Goal: Transaction & Acquisition: Download file/media

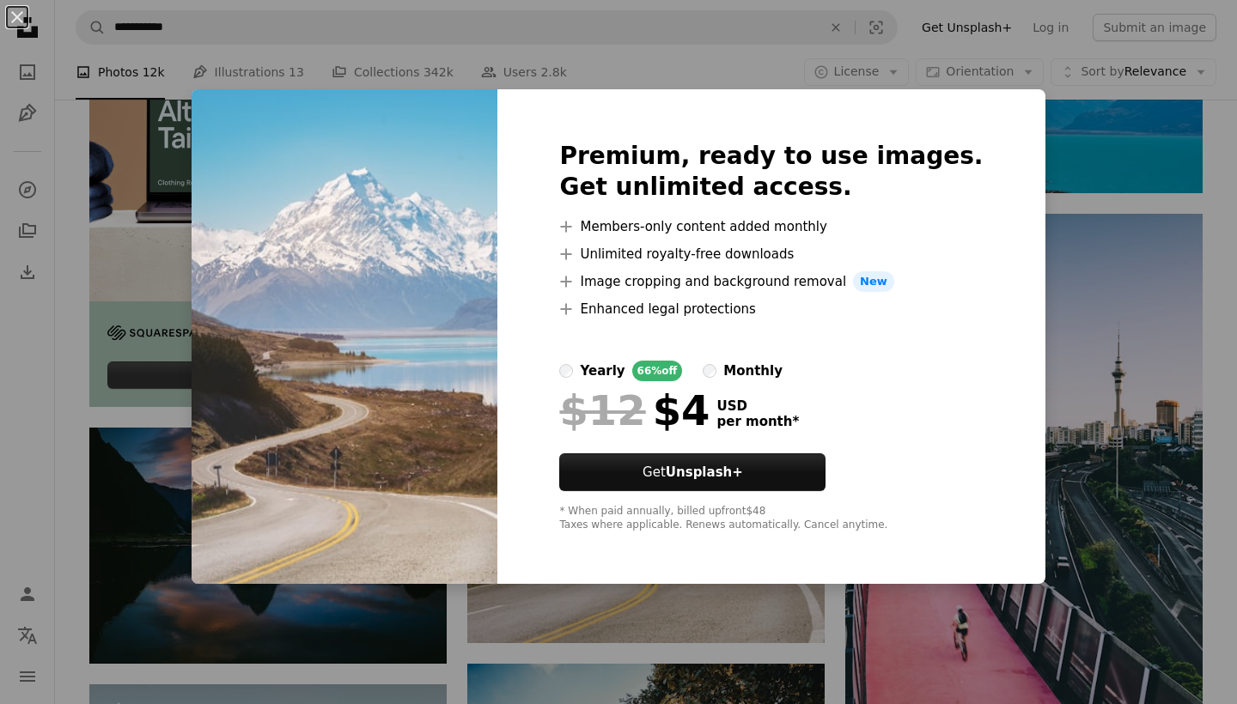
scroll to position [2927, 0]
click at [1092, 401] on div "An X shape Premium, ready to use images. Get unlimited access. A plus sign Memb…" at bounding box center [618, 352] width 1237 height 704
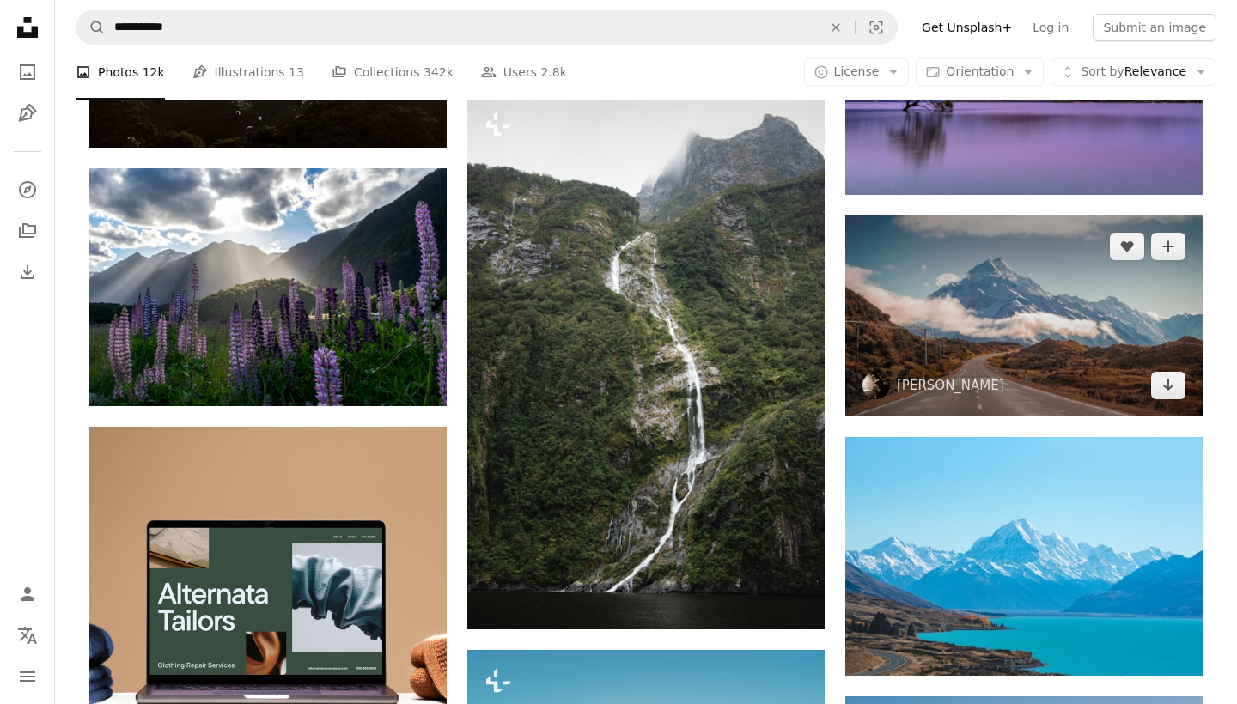
scroll to position [2428, 0]
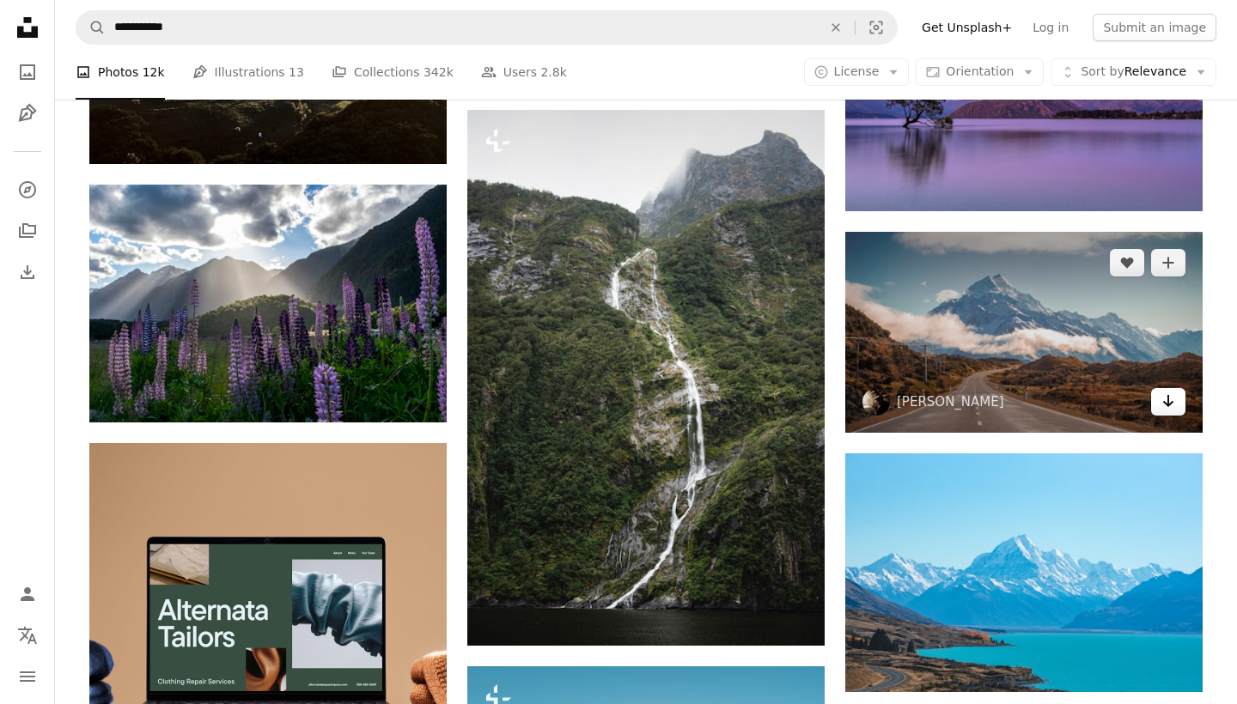
click at [1170, 392] on icon "Arrow pointing down" at bounding box center [1168, 401] width 14 height 21
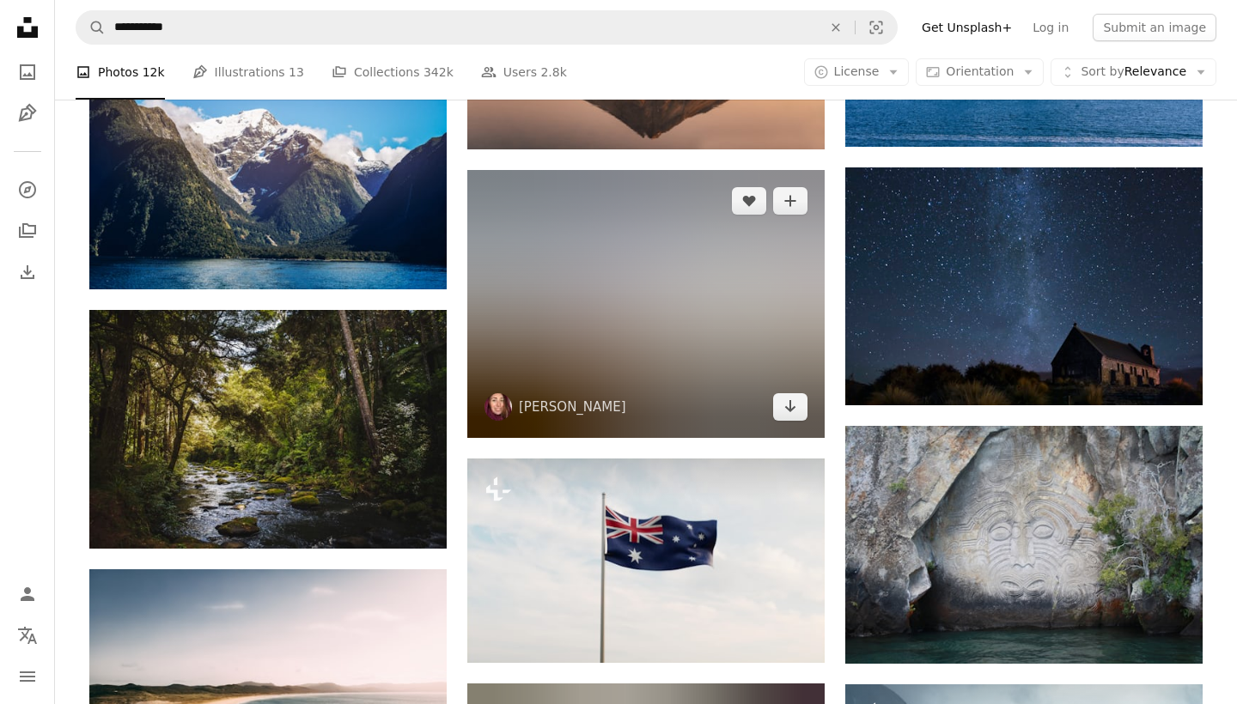
scroll to position [9225, 0]
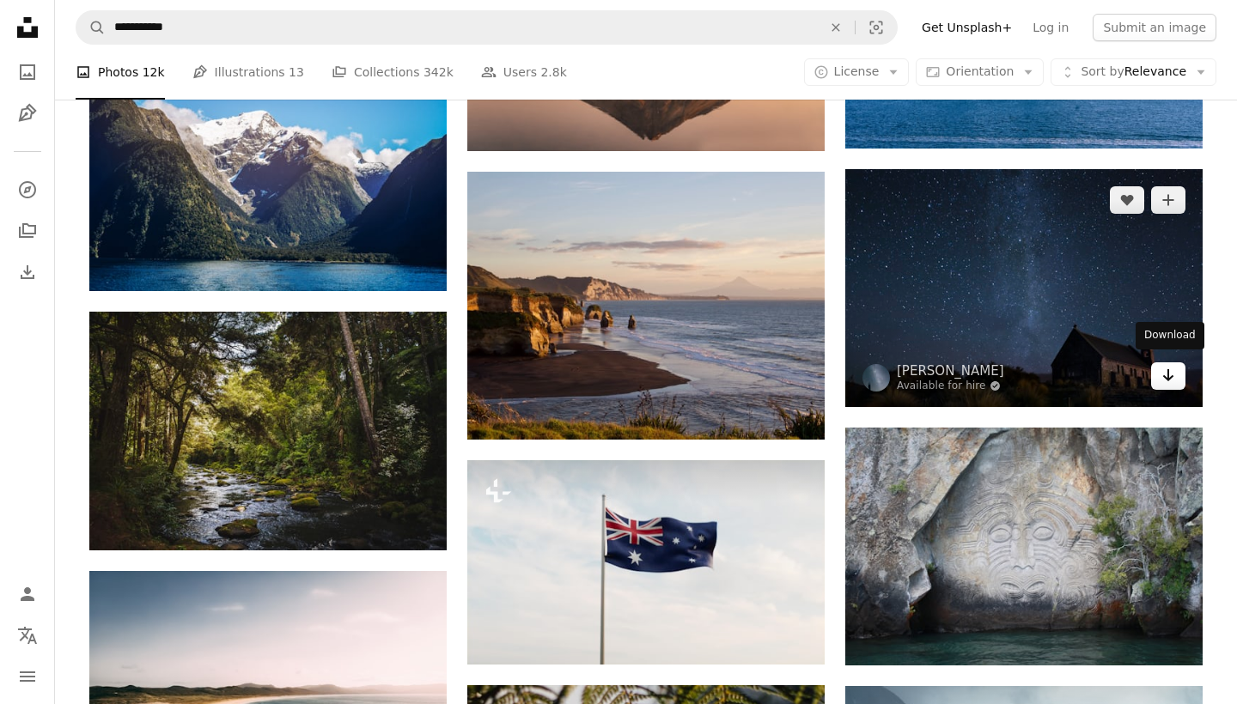
click at [1161, 374] on icon "Arrow pointing down" at bounding box center [1168, 375] width 14 height 21
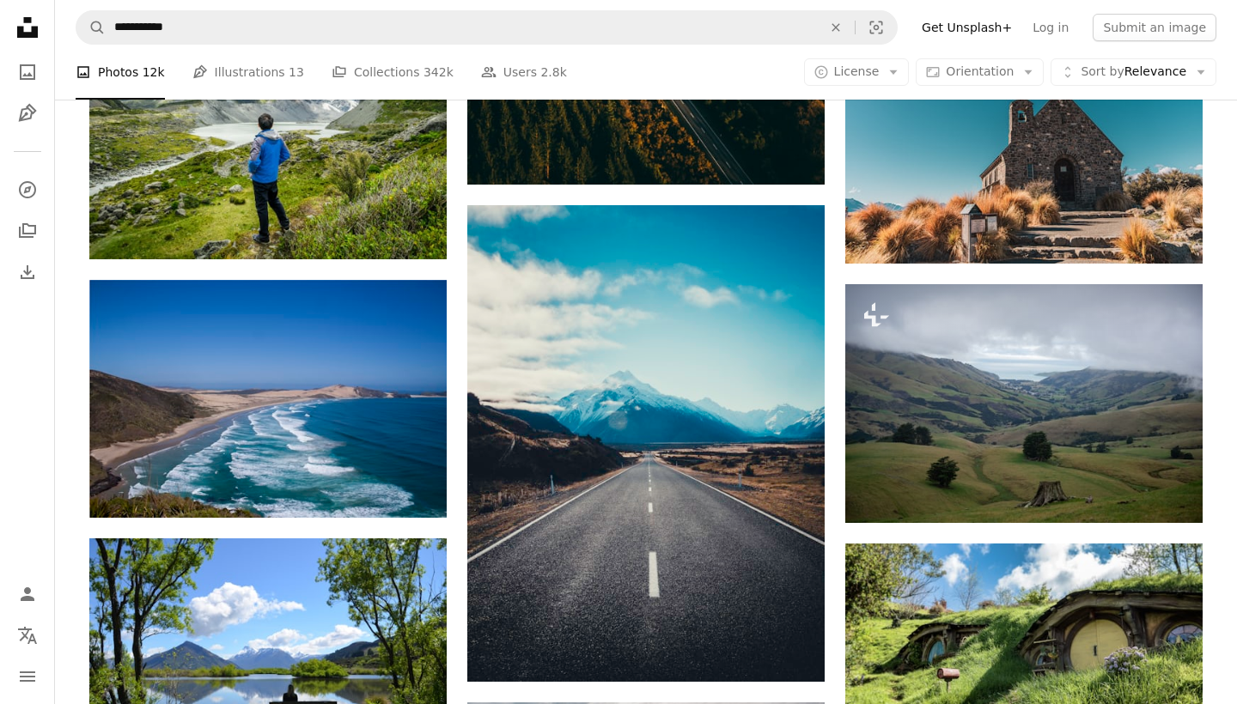
scroll to position [13263, 0]
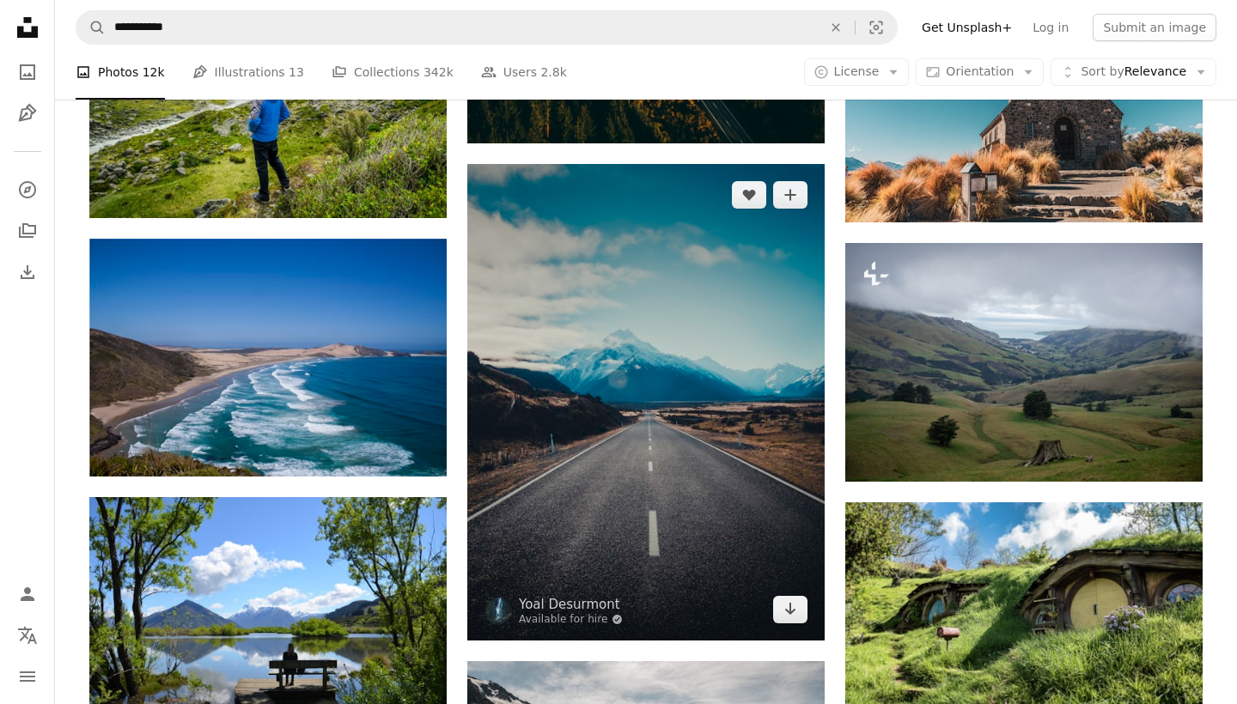
click at [789, 622] on img at bounding box center [645, 402] width 357 height 477
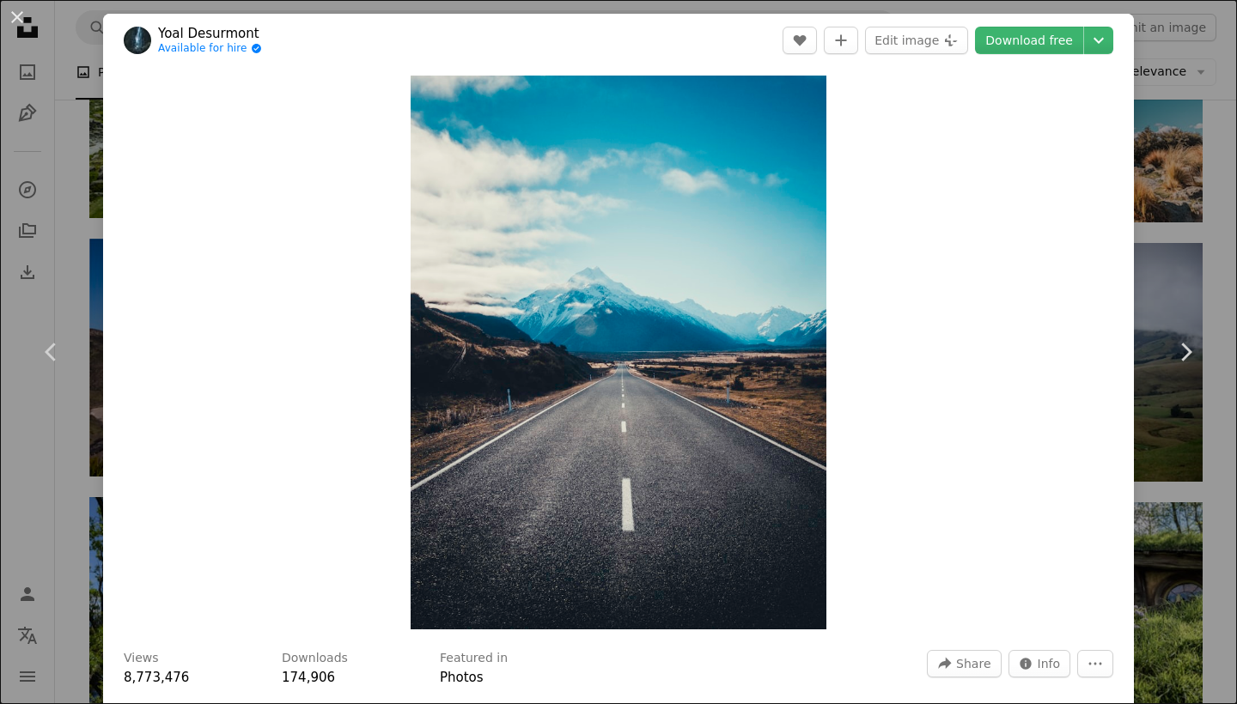
click at [1174, 608] on div "An X shape Chevron left Chevron right Yoal Desurmont Available for hire A check…" at bounding box center [618, 352] width 1237 height 704
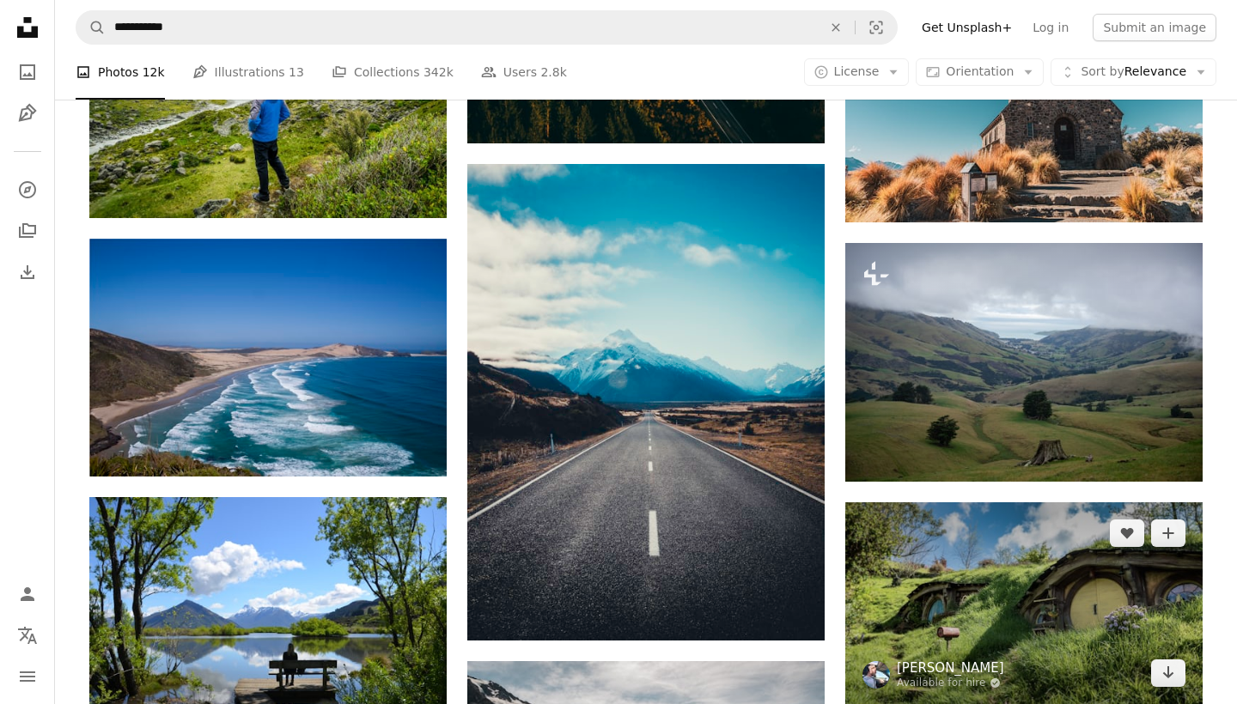
click at [920, 660] on link "[PERSON_NAME]" at bounding box center [950, 668] width 107 height 17
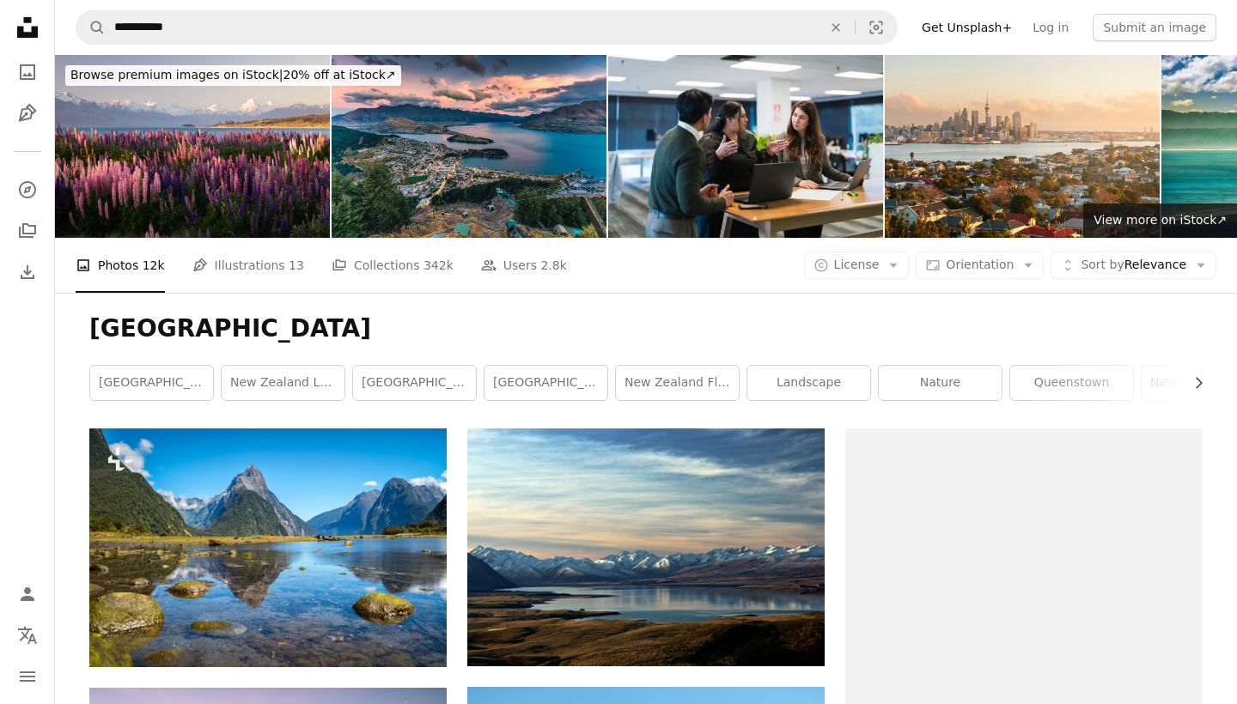
scroll to position [13263, 0]
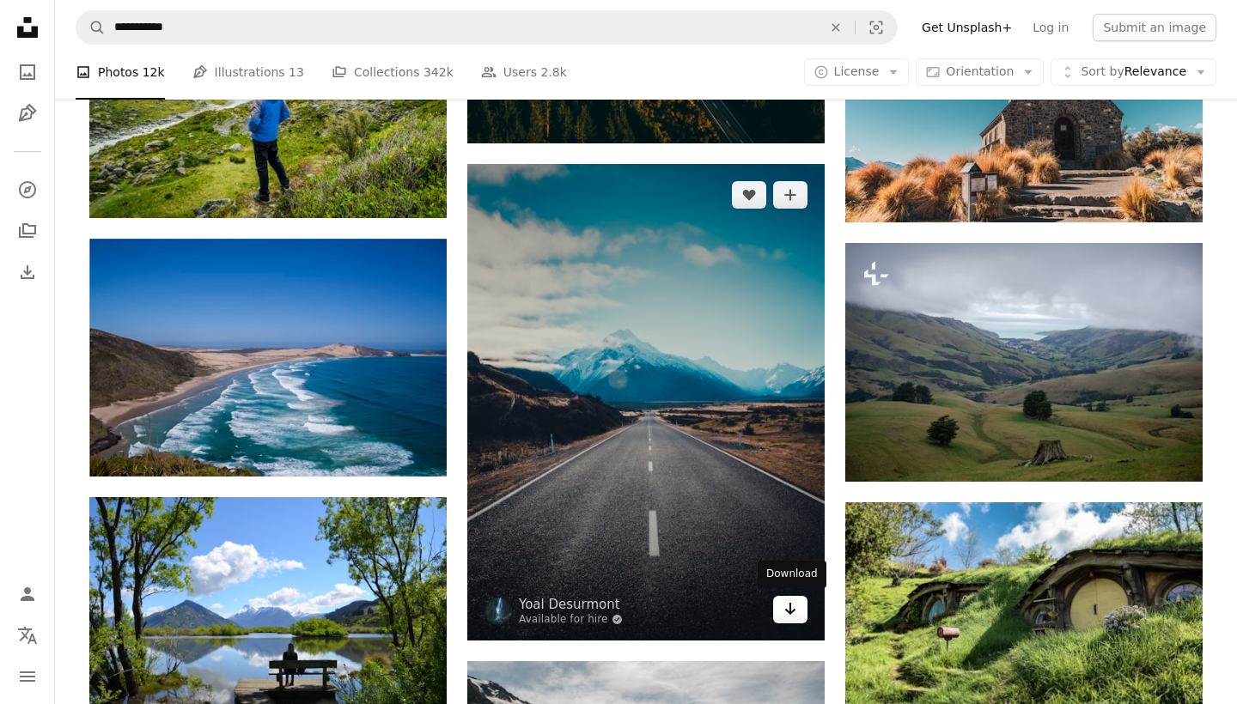
click at [786, 614] on icon "Arrow pointing down" at bounding box center [790, 609] width 14 height 21
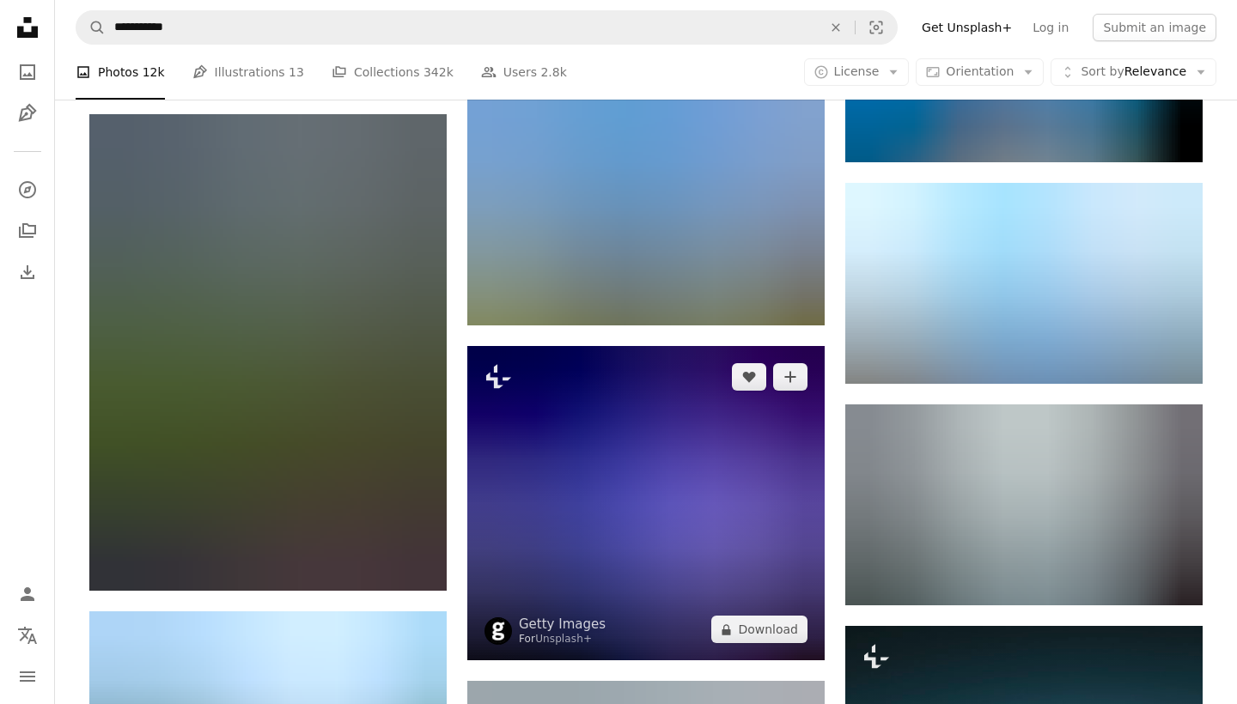
scroll to position [11361, 0]
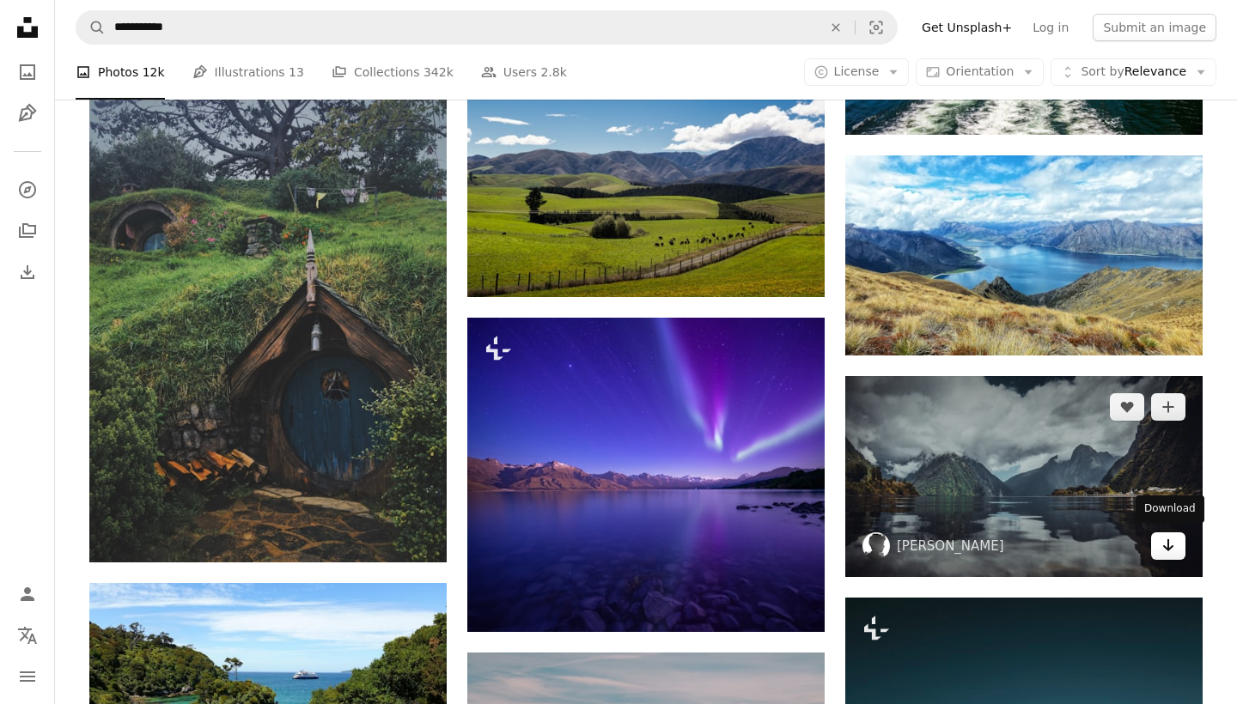
click at [1171, 546] on icon "Arrow pointing down" at bounding box center [1168, 545] width 14 height 21
